Goal: Task Accomplishment & Management: Complete application form

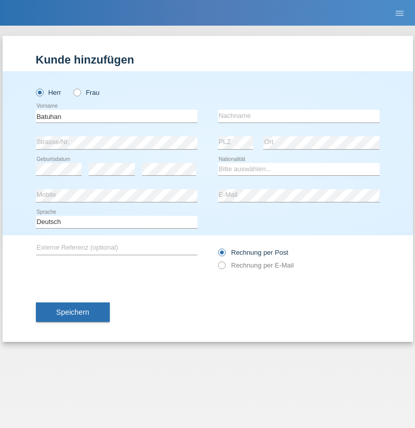
type input "Batuhan"
click at [298, 116] on input "text" at bounding box center [299, 116] width 162 height 13
type input "Cetinkaya"
select select "TR"
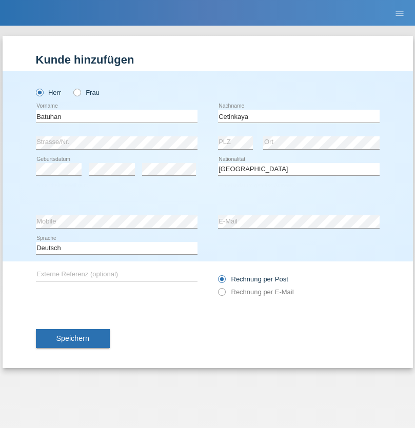
select select "C"
select select "05"
select select "08"
select select "1995"
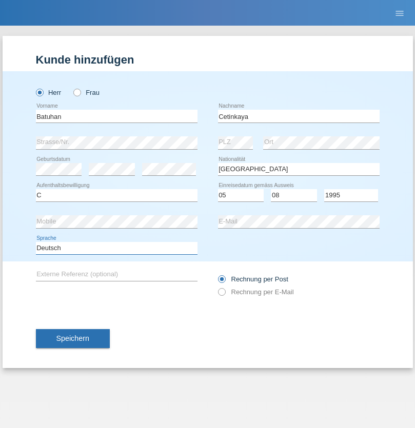
select select "en"
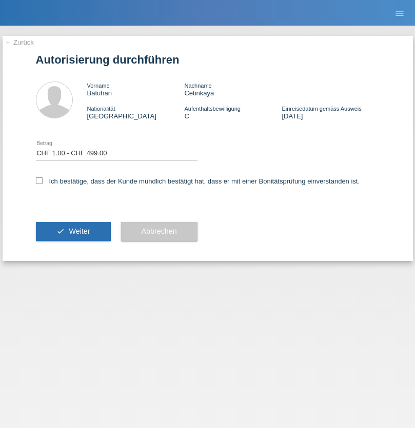
select select "1"
checkbox input "true"
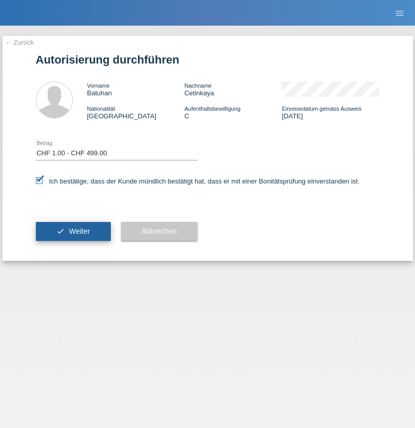
click at [73, 231] on span "Weiter" at bounding box center [79, 231] width 21 height 8
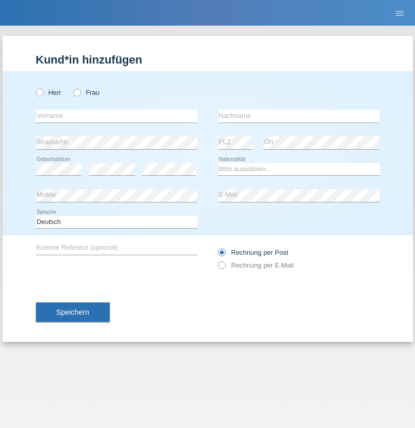
radio input "true"
click at [116, 116] on input "text" at bounding box center [117, 116] width 162 height 13
type input "Mélanie"
click at [298, 116] on input "text" at bounding box center [299, 116] width 162 height 13
type input "[PERSON_NAME]"
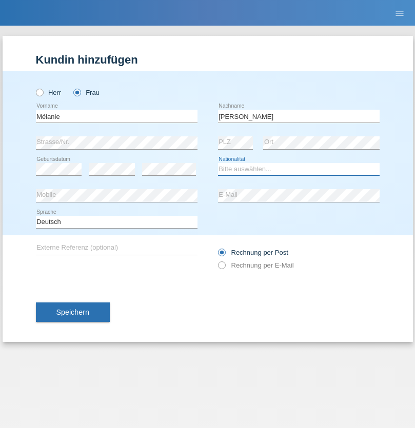
select select "PT"
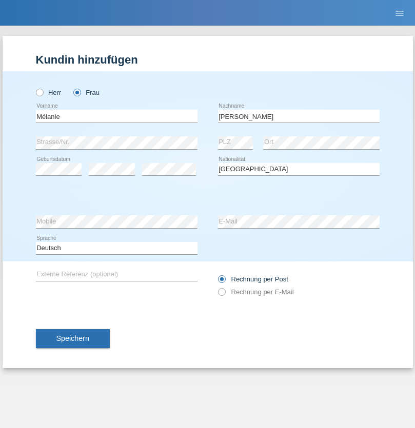
select select "C"
select select "22"
select select "02"
select select "2001"
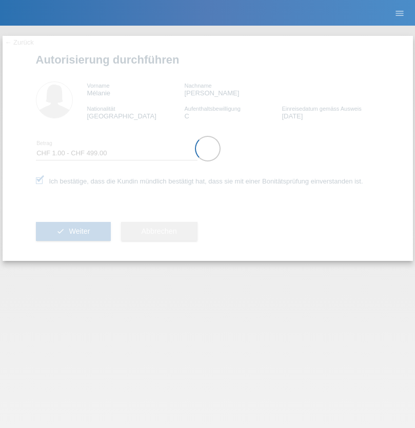
select select "1"
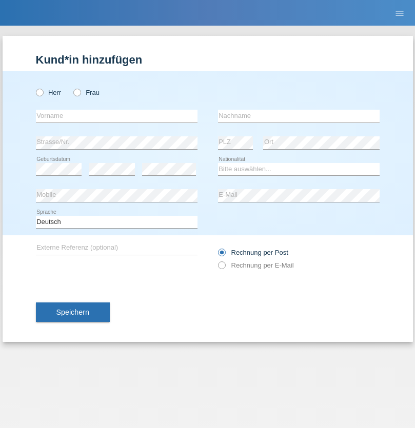
radio input "true"
click at [116, 116] on input "text" at bounding box center [117, 116] width 162 height 13
type input "firat"
click at [298, 116] on input "text" at bounding box center [299, 116] width 162 height 13
type input "kara"
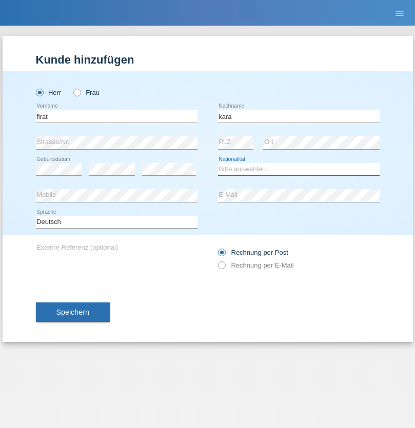
select select "CH"
radio input "true"
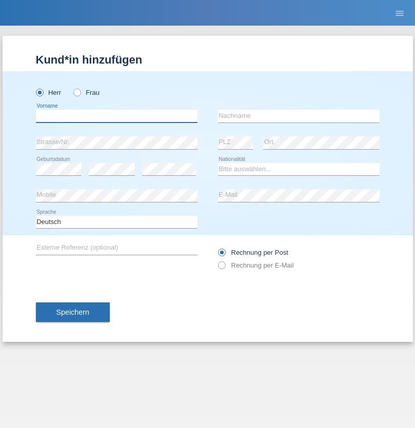
click at [116, 116] on input "text" at bounding box center [117, 116] width 162 height 13
type input "[PERSON_NAME]"
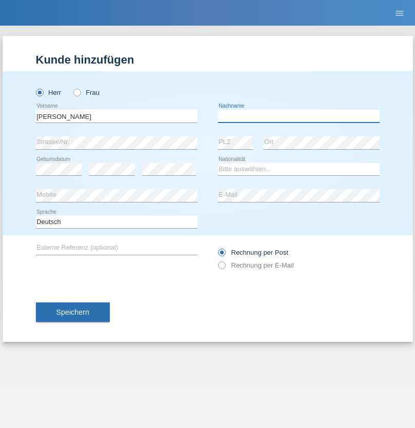
click at [298, 116] on input "text" at bounding box center [299, 116] width 162 height 13
type input "[PERSON_NAME] [PERSON_NAME]"
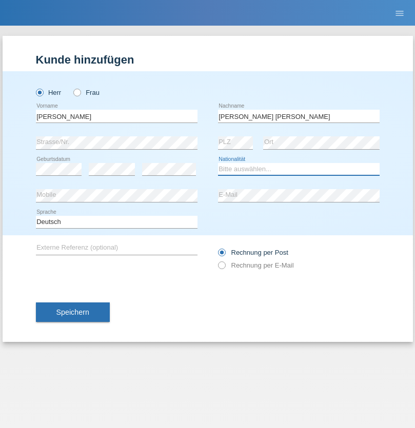
select select "PT"
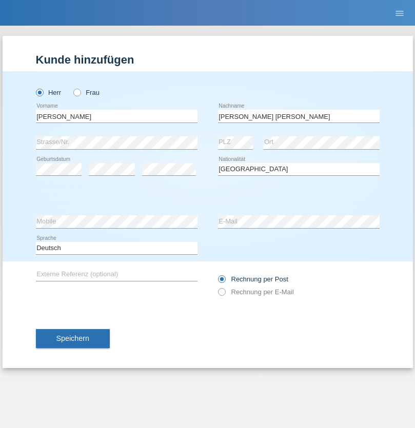
select select "C"
select select "10"
select select "09"
select select "2002"
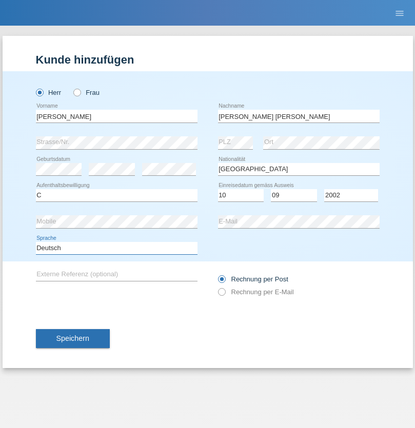
select select "en"
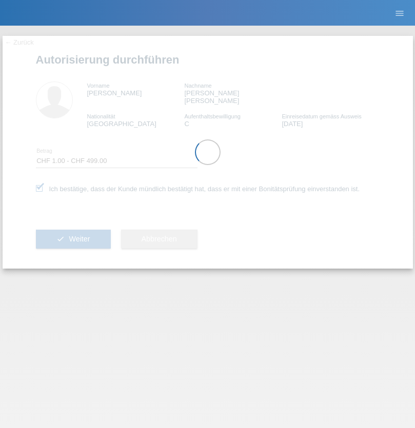
select select "1"
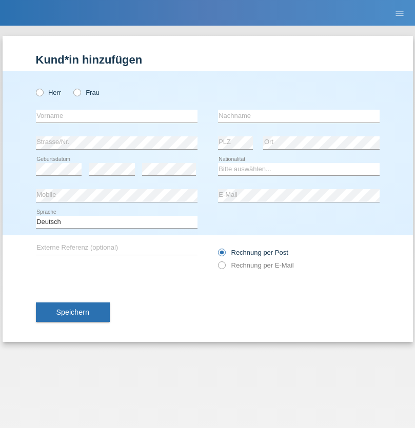
radio input "true"
click at [116, 116] on input "text" at bounding box center [117, 116] width 162 height 13
type input "Jean Panda"
click at [298, 116] on input "text" at bounding box center [299, 116] width 162 height 13
type input "Panda nzinga"
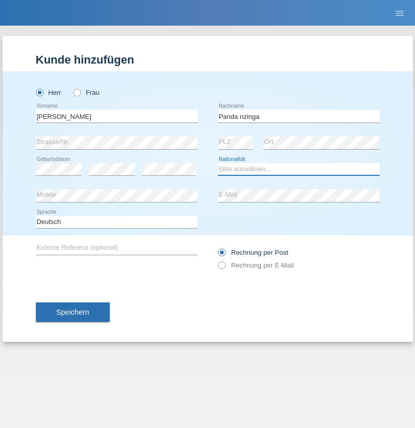
select select "MN"
select select "C"
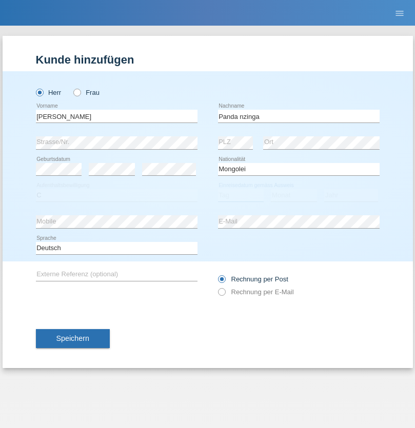
select select "28"
select select "11"
select select "2001"
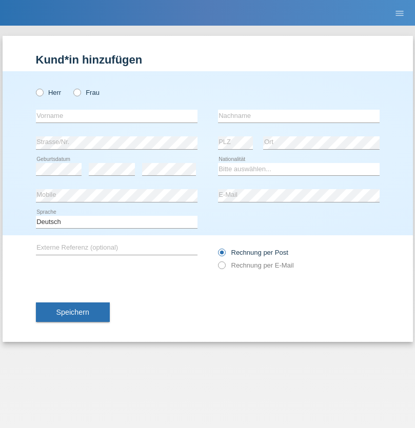
radio input "true"
select select "HU"
select select "C"
select select "30"
select select "10"
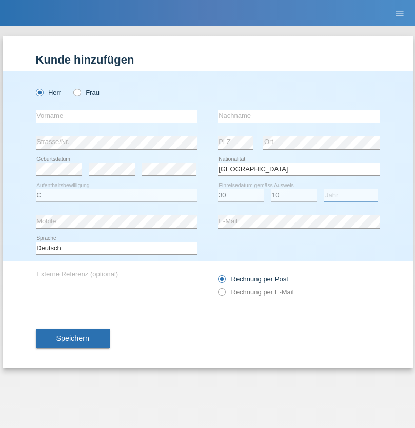
select select "2021"
